Goal: Task Accomplishment & Management: Complete application form

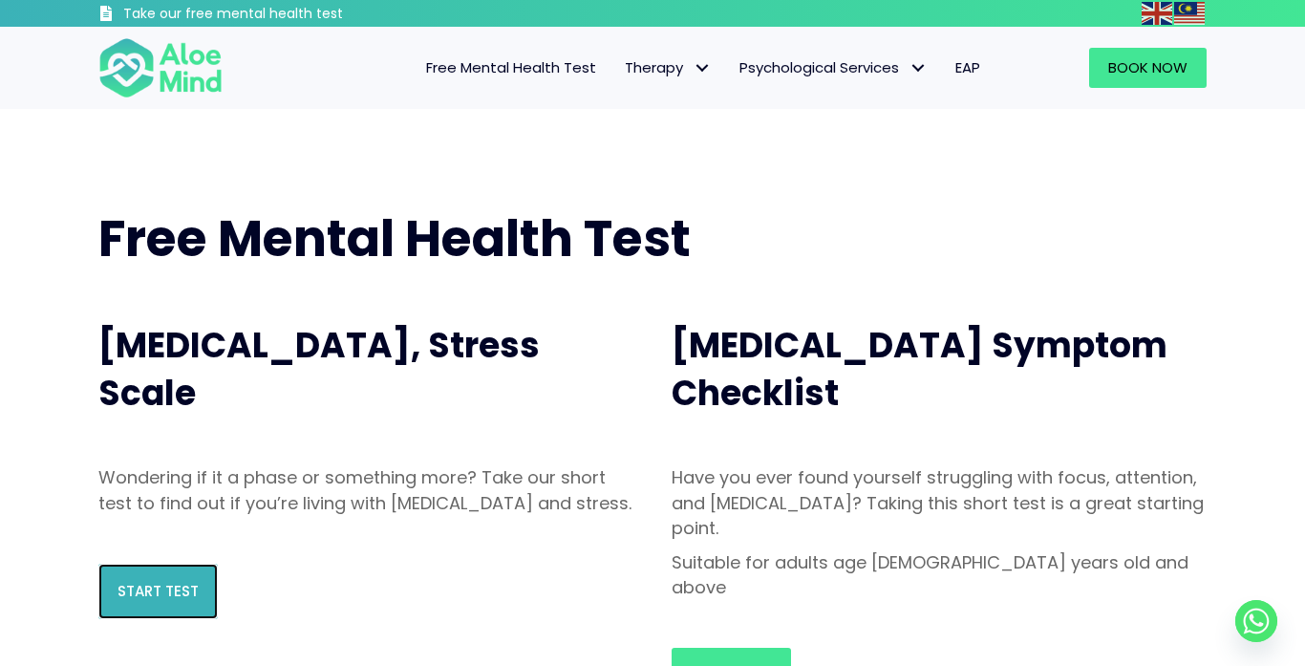
click at [193, 619] on link "Start Test" at bounding box center [157, 590] width 119 height 55
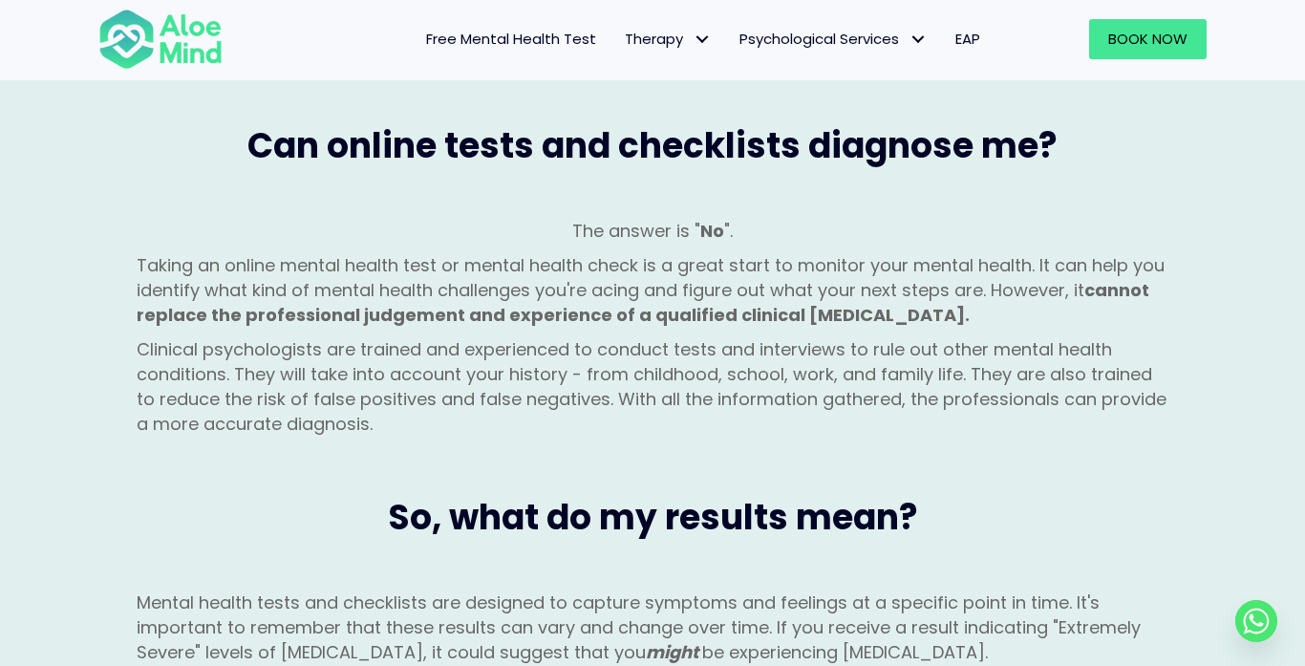
scroll to position [1688, 0]
